Goal: Communication & Community: Answer question/provide support

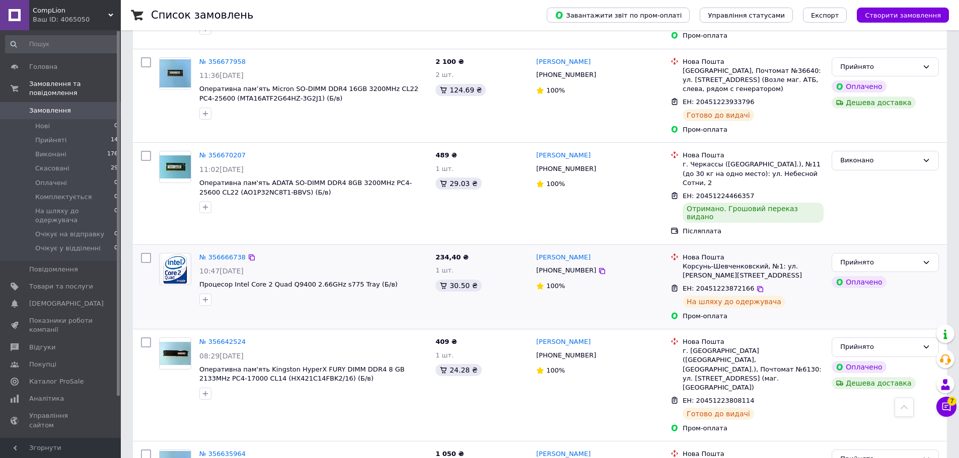
scroll to position [554, 0]
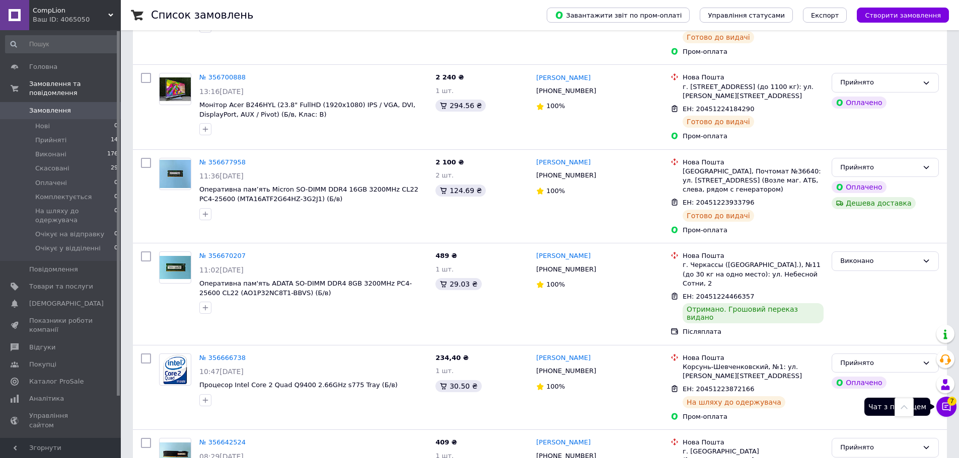
click at [951, 400] on span "7" at bounding box center [951, 401] width 9 height 9
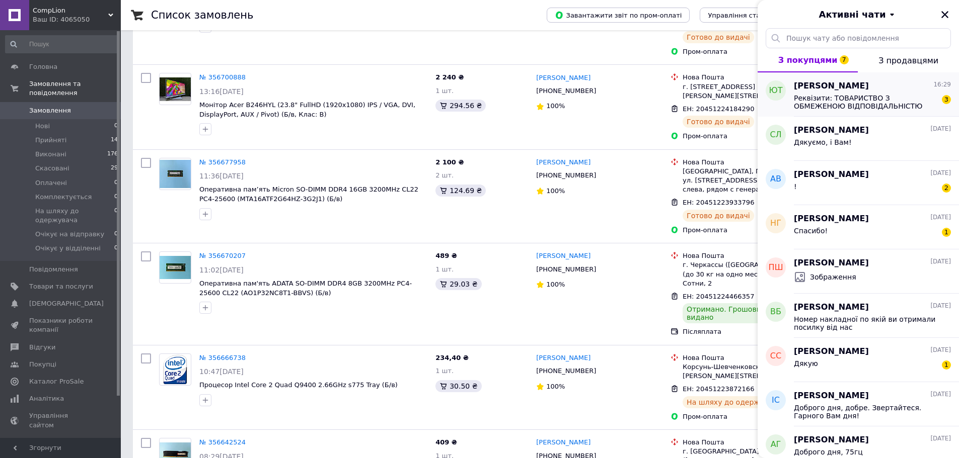
click at [878, 108] on span "Реквізити: ТОВАРИСТВО З ОБМЕЖЕНОЮ ВІДПОВІДАЛЬНІСТЮ НАУКОВО-ВИРОБНИЧЕ ПІДПРИЄМСТ…" at bounding box center [865, 102] width 143 height 16
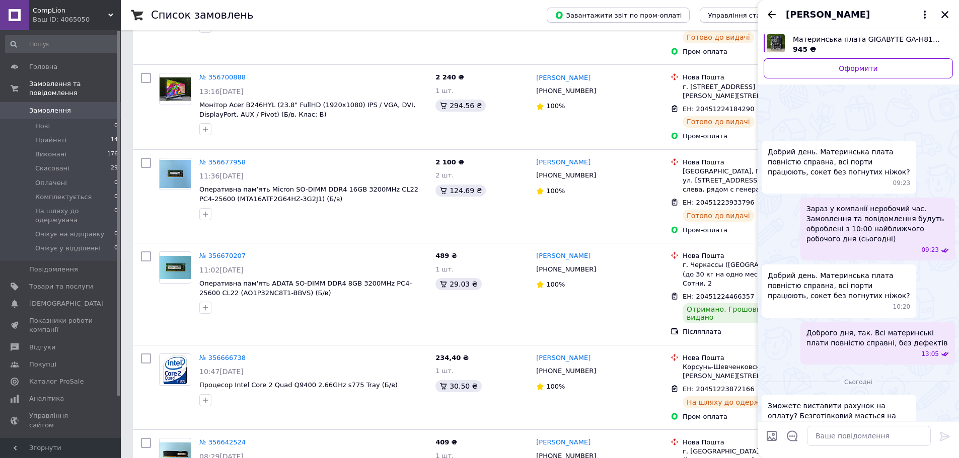
scroll to position [413, 0]
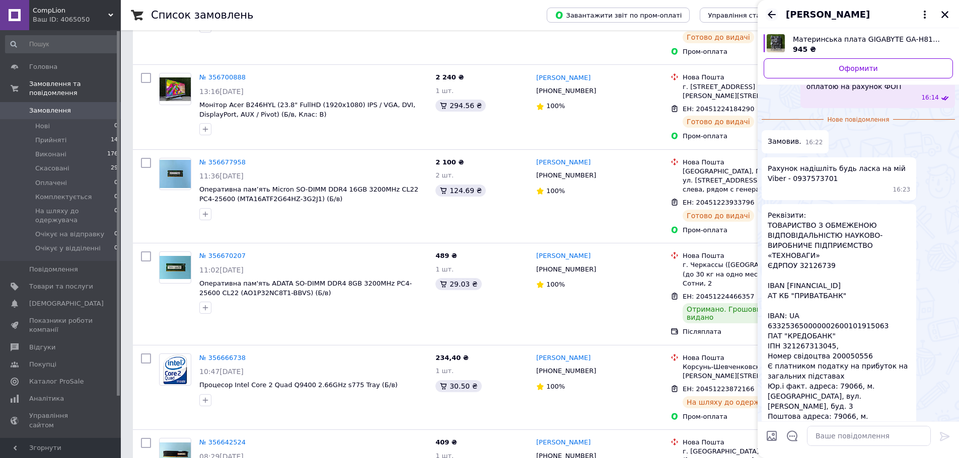
click at [770, 13] on icon "Назад" at bounding box center [771, 15] width 8 height 8
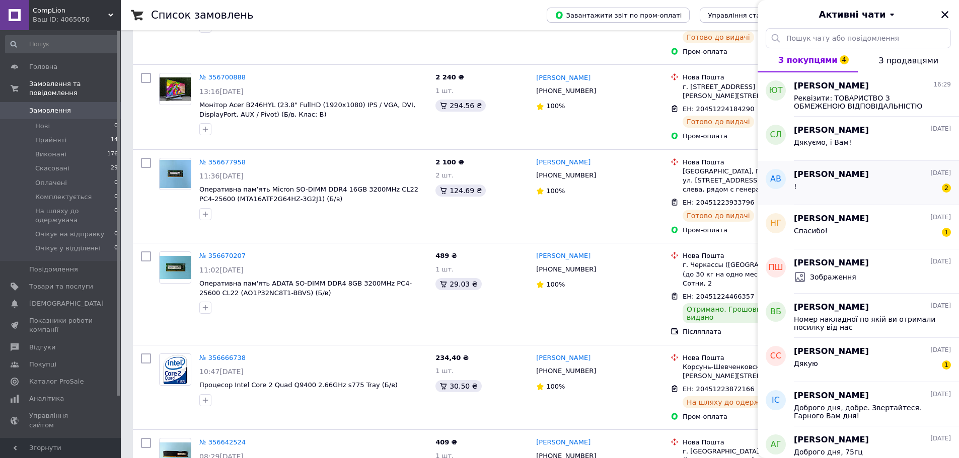
click at [849, 186] on div "! 2" at bounding box center [872, 189] width 157 height 16
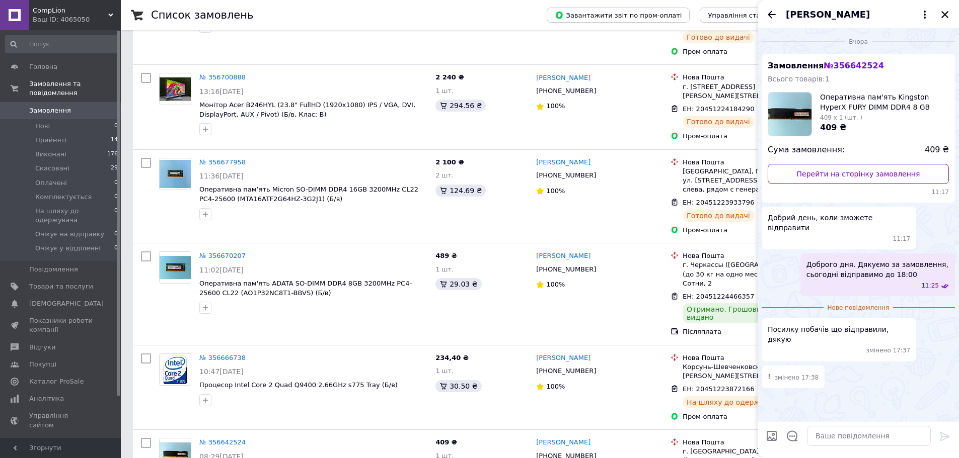
click at [772, 21] on div "[PERSON_NAME]" at bounding box center [857, 14] width 201 height 28
click at [772, 20] on icon "Назад" at bounding box center [771, 15] width 12 height 12
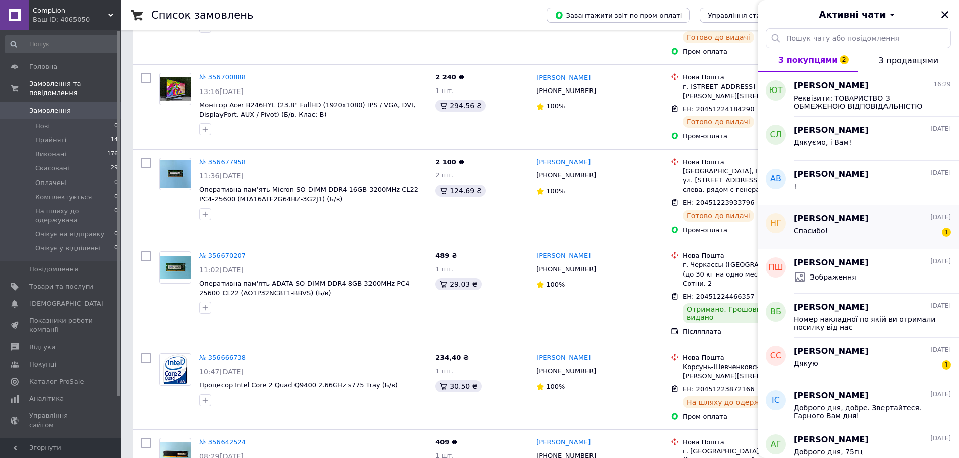
click at [868, 232] on div "Спасибо! 1" at bounding box center [872, 233] width 157 height 16
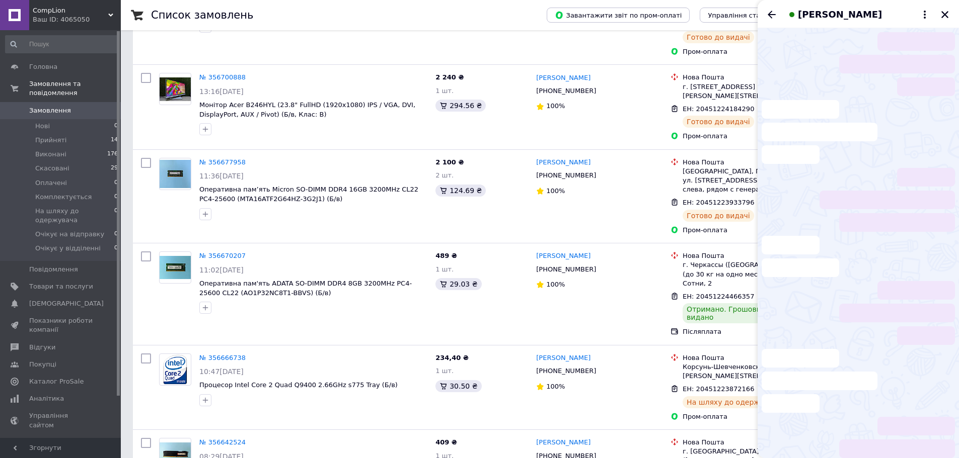
scroll to position [98, 0]
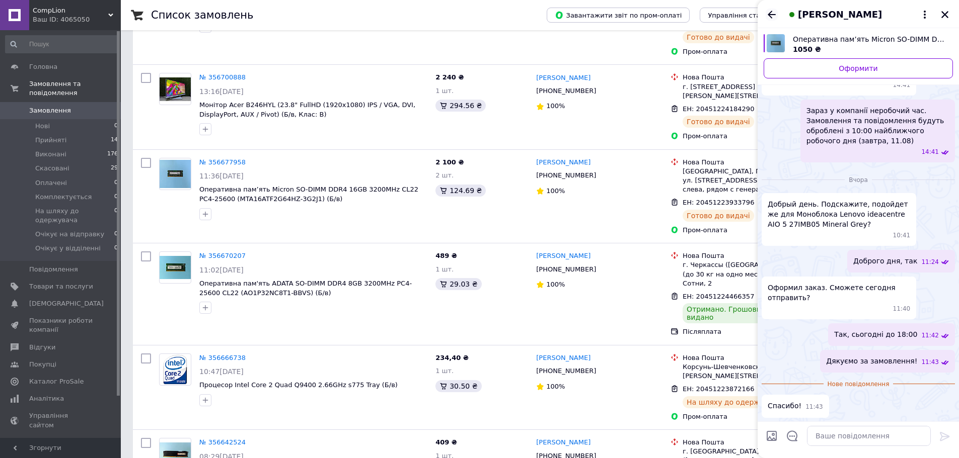
click at [768, 14] on icon "Назад" at bounding box center [771, 15] width 8 height 8
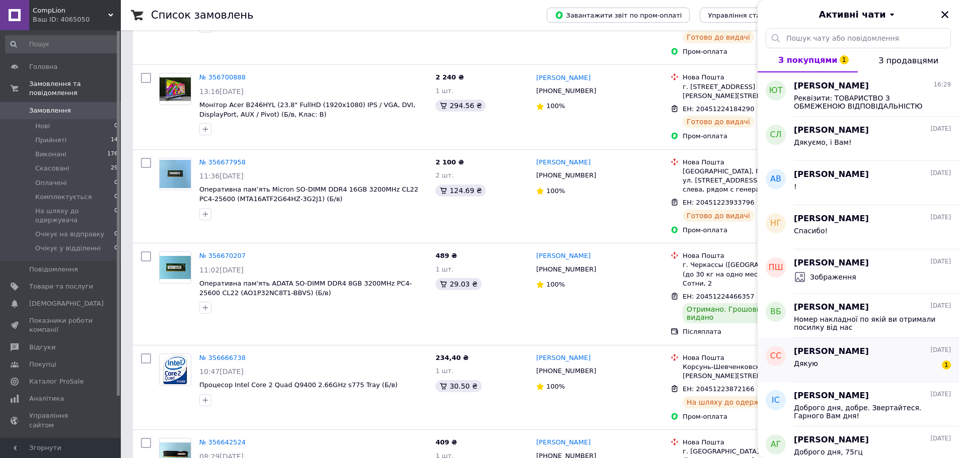
click at [923, 358] on div "Дякую 1" at bounding box center [872, 366] width 157 height 16
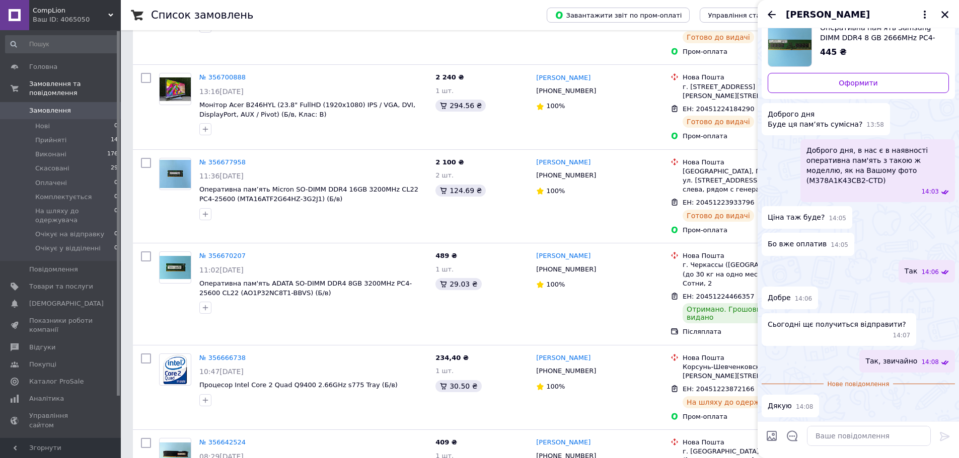
scroll to position [70, 0]
click at [773, 10] on icon "Назад" at bounding box center [771, 15] width 12 height 12
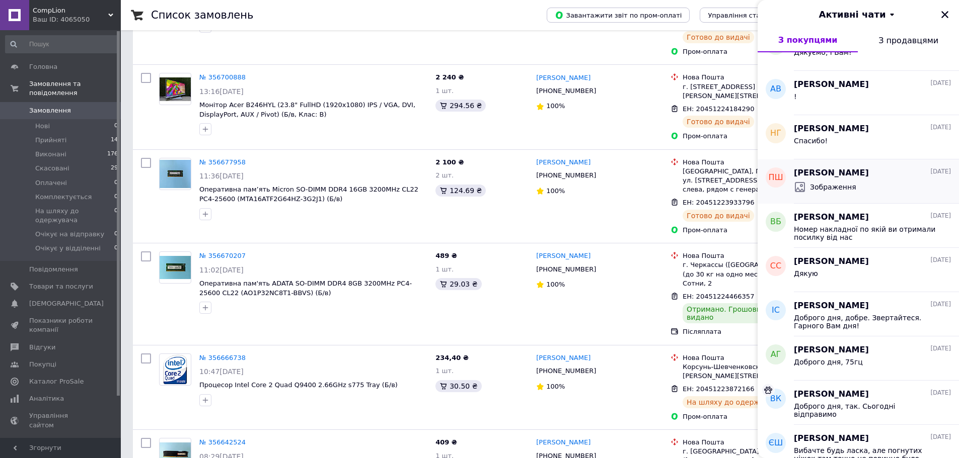
scroll to position [0, 0]
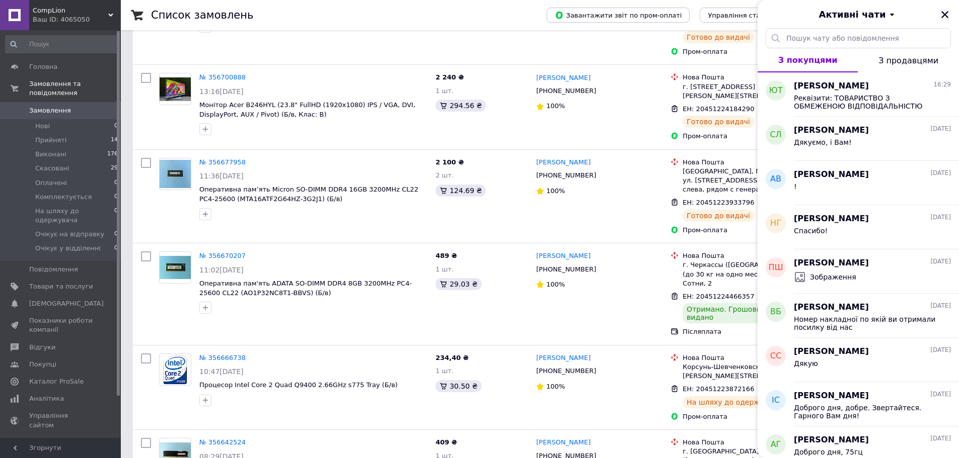
click at [945, 11] on icon "Закрити" at bounding box center [944, 14] width 9 height 9
